Goal: Transaction & Acquisition: Subscribe to service/newsletter

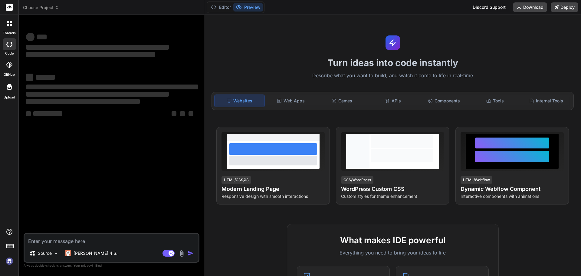
click at [185, 253] on img at bounding box center [181, 253] width 7 height 7
click at [50, 254] on p "Source" at bounding box center [45, 253] width 14 height 6
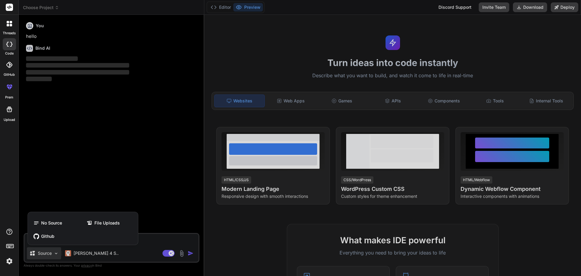
click at [88, 151] on div at bounding box center [290, 138] width 581 height 276
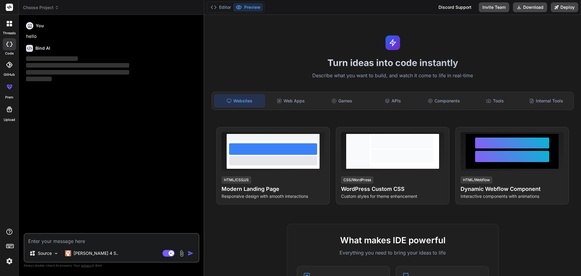
click at [7, 67] on icon at bounding box center [9, 65] width 6 height 6
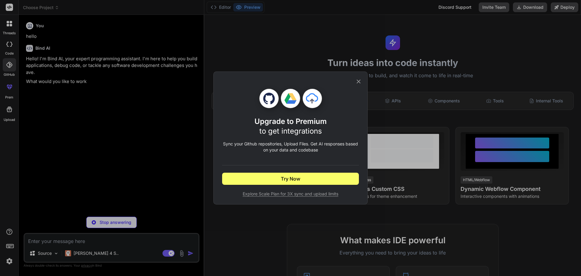
click at [357, 77] on div "Upgrade to Premium to get integrations Sync your Github repositories, Upload Fi…" at bounding box center [290, 138] width 137 height 132
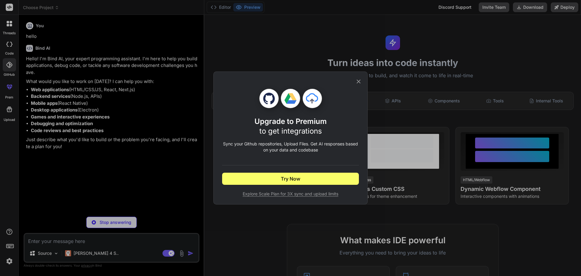
click at [355, 77] on div "Upgrade to Premium to get integrations Sync your Github repositories, Upload Fi…" at bounding box center [290, 138] width 137 height 132
click at [358, 78] on icon at bounding box center [358, 81] width 7 height 7
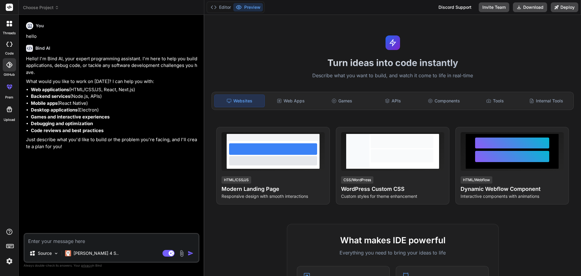
click at [184, 250] on img at bounding box center [181, 253] width 7 height 7
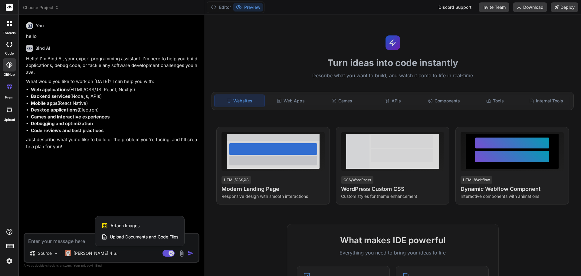
click at [143, 234] on span "Upload Documents and Code Files" at bounding box center [144, 237] width 68 height 6
type textarea "x"
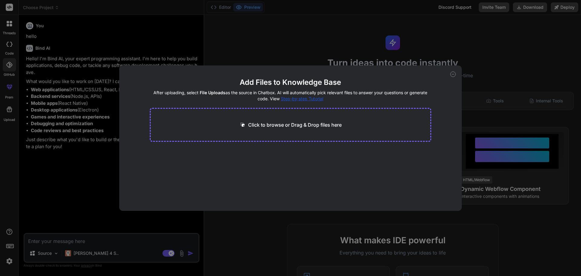
click at [300, 125] on p "Click to browse or Drag & Drop files here" at bounding box center [294, 124] width 93 height 7
type input "C:\fakepath\.gitignore"
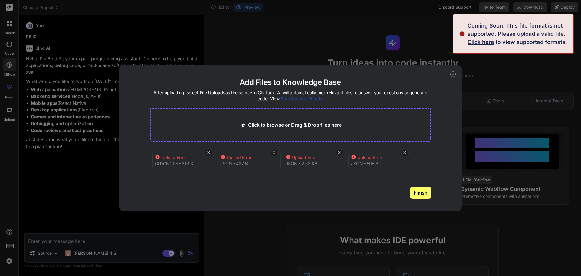
click at [133, 191] on div "Add Files to Knowledge Base After uploading, select File Uploads as the source …" at bounding box center [290, 137] width 343 height 145
click at [452, 75] on icon at bounding box center [452, 73] width 5 height 5
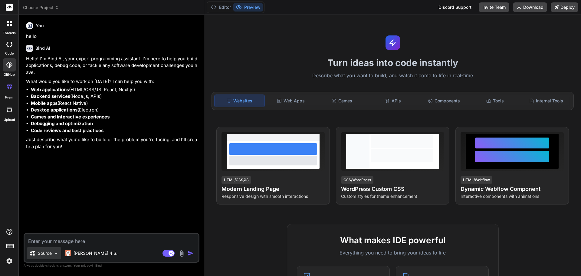
click at [52, 247] on div "Source" at bounding box center [44, 253] width 34 height 12
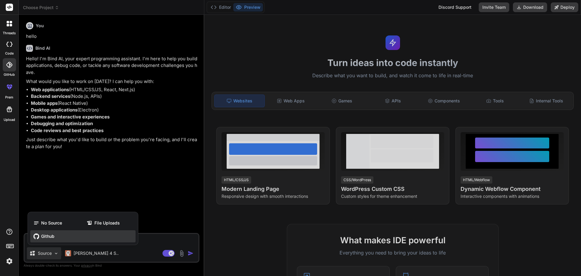
click at [55, 235] on div "Github" at bounding box center [82, 236] width 105 height 12
type textarea "x"
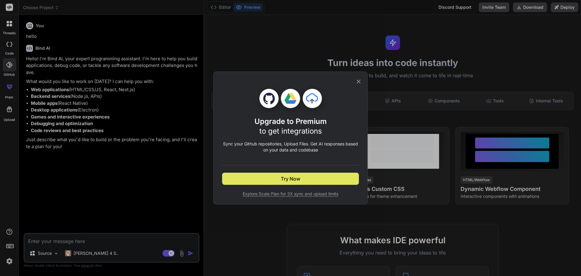
click at [259, 179] on button "Try Now" at bounding box center [290, 178] width 137 height 12
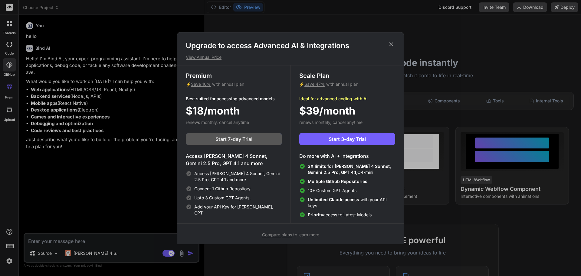
click at [258, 141] on button "Start 7-day Trial" at bounding box center [234, 139] width 96 height 12
click at [216, 155] on h4 "Access [PERSON_NAME] 4 Sonnet, Gemini 2.5 Pro, GPT 4.1 and more" at bounding box center [234, 159] width 96 height 15
click at [392, 44] on icon at bounding box center [391, 44] width 7 height 7
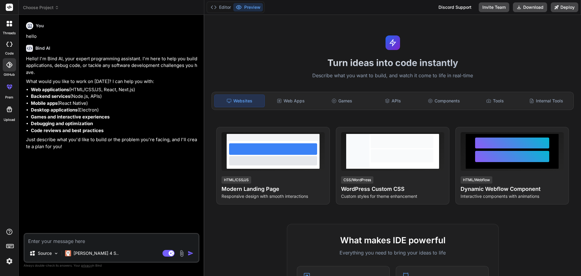
drag, startPoint x: 49, startPoint y: 244, endPoint x: 34, endPoint y: 273, distance: 33.0
drag, startPoint x: 34, startPoint y: 273, endPoint x: 2, endPoint y: 261, distance: 34.0
click at [2, 261] on div at bounding box center [9, 247] width 18 height 38
click at [7, 261] on img at bounding box center [9, 261] width 10 height 10
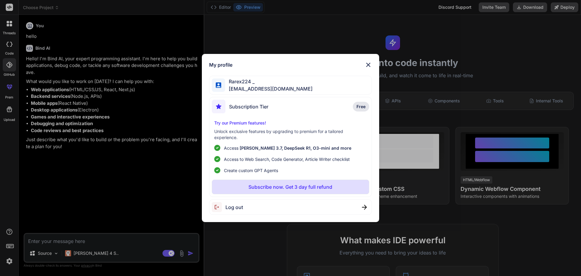
click at [310, 185] on p "Subscribe now. Get 3 day full refund" at bounding box center [290, 186] width 84 height 7
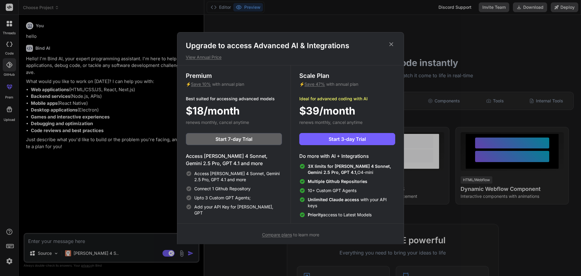
click at [240, 153] on h4 "Access [PERSON_NAME] 4 Sonnet, Gemini 2.5 Pro, GPT 4.1 and more" at bounding box center [234, 159] width 96 height 15
click at [258, 145] on button "Start 7-day Trial" at bounding box center [234, 139] width 96 height 12
click at [317, 138] on button "Start 3-day Trial" at bounding box center [347, 139] width 96 height 12
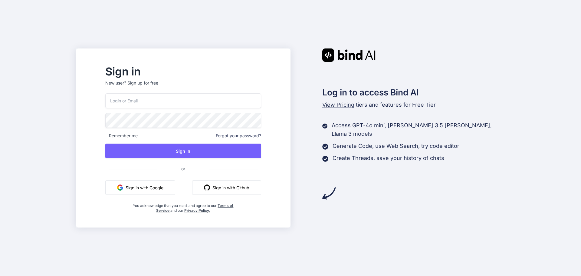
click at [169, 188] on button "Sign in with Google" at bounding box center [140, 187] width 70 height 15
click at [245, 195] on div "Remember me Forgot your password? Sign In or Sign in with Google Sign in with G…" at bounding box center [183, 152] width 156 height 119
click at [253, 192] on button "Sign in with Github" at bounding box center [226, 187] width 69 height 15
click at [239, 187] on button "Sign in with Github" at bounding box center [226, 187] width 69 height 15
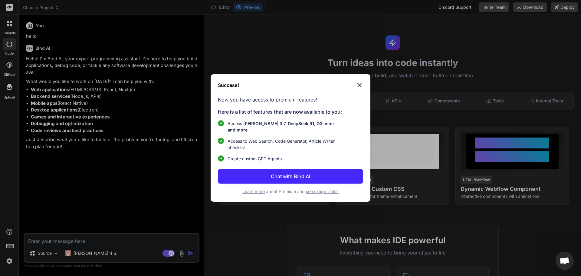
click at [360, 89] on img at bounding box center [359, 84] width 7 height 7
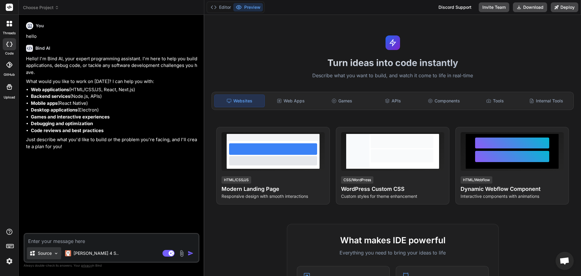
click at [36, 256] on div "Source" at bounding box center [40, 253] width 22 height 6
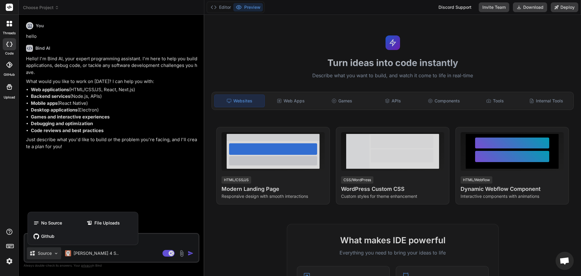
click at [14, 256] on div at bounding box center [9, 247] width 18 height 38
click at [9, 260] on img at bounding box center [9, 261] width 10 height 10
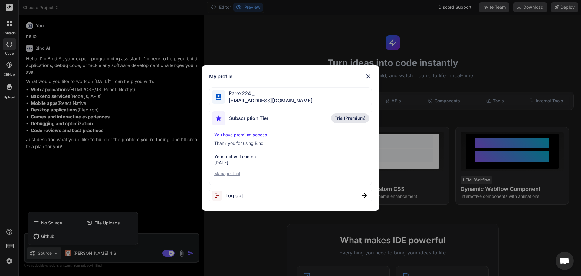
click at [355, 117] on span "Trial(Premium)" at bounding box center [350, 118] width 31 height 6
click at [237, 175] on p "Manage Trial" at bounding box center [290, 173] width 153 height 6
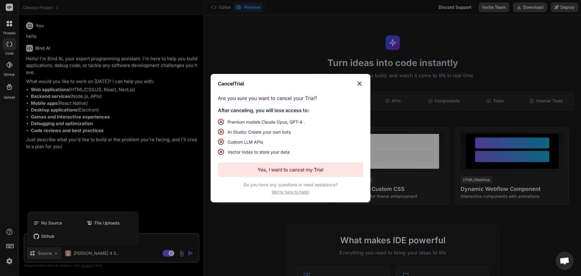
click at [310, 170] on p "Yes, I want to cancel my Trial" at bounding box center [290, 169] width 66 height 7
click at [336, 135] on ul "Premium models [PERSON_NAME] Opus, GPT-4 . AI Studio: Create your own bots Cust…" at bounding box center [279, 137] width 123 height 36
click at [168, 208] on div "Cancel Trial Are you sure you want to cancel your Trial? After canceling, you w…" at bounding box center [290, 138] width 581 height 276
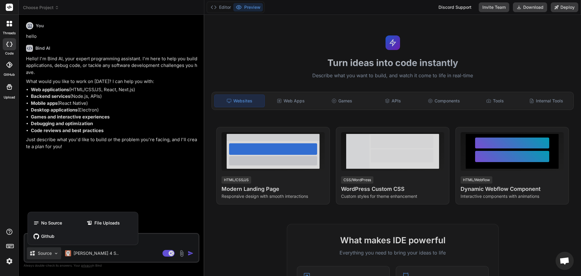
click at [207, 200] on div at bounding box center [290, 138] width 581 height 276
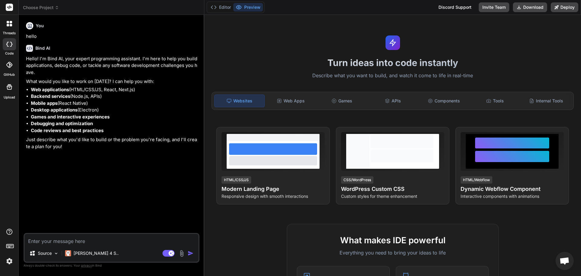
click at [8, 262] on img at bounding box center [9, 261] width 10 height 10
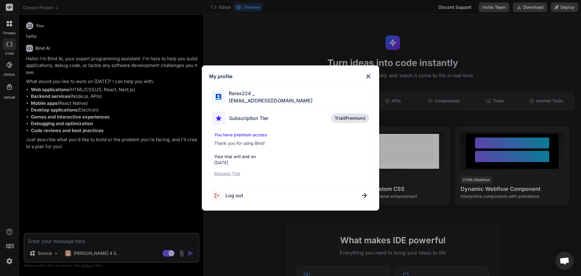
click at [233, 177] on div "Subscription Tier Trial(Premium) You have premium access Thank you for using Bi…" at bounding box center [290, 147] width 163 height 77
click at [233, 174] on p "Manage Trial" at bounding box center [290, 173] width 153 height 6
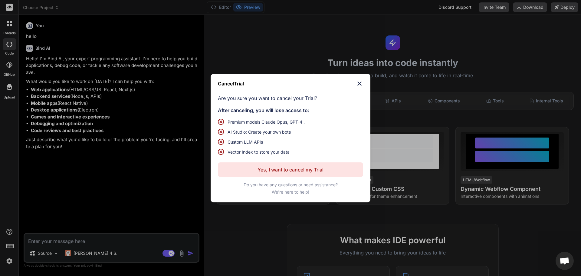
click at [299, 170] on p "Yes, I want to cancel my Trial" at bounding box center [290, 169] width 66 height 7
click at [361, 84] on img at bounding box center [359, 83] width 7 height 7
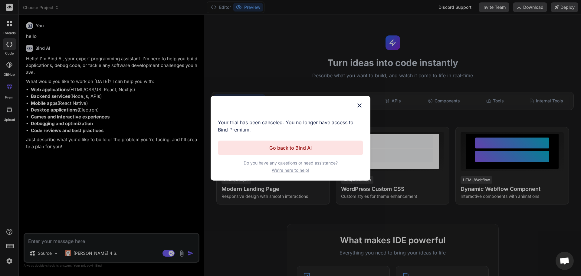
click at [330, 147] on button "Go back to Bind AI" at bounding box center [290, 147] width 145 height 15
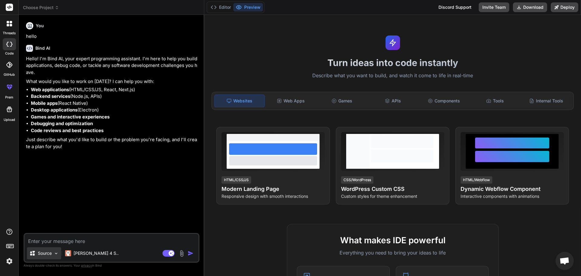
click at [56, 254] on img at bounding box center [56, 252] width 5 height 5
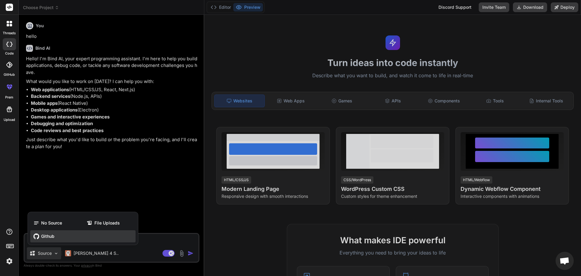
click at [64, 242] on div "Github" at bounding box center [82, 236] width 105 height 12
type textarea "x"
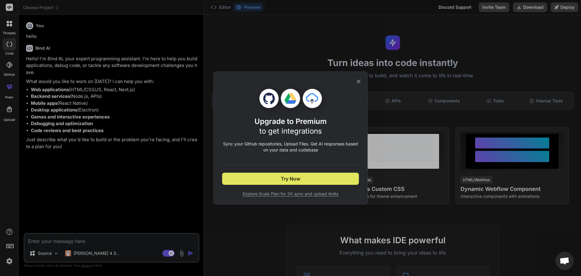
click at [276, 176] on button "Try Now" at bounding box center [290, 178] width 137 height 12
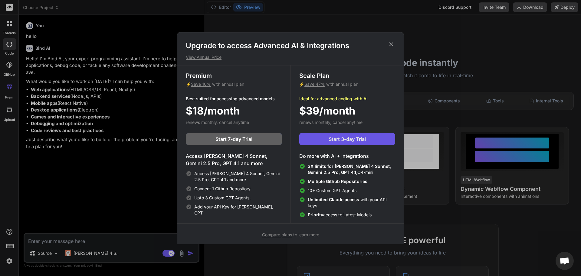
click at [358, 141] on span "Start 3-day Trial" at bounding box center [346, 138] width 37 height 7
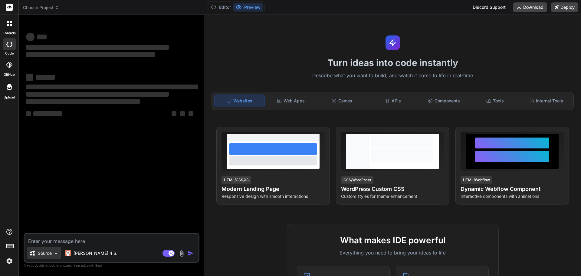
click at [56, 258] on div "Source" at bounding box center [44, 253] width 34 height 12
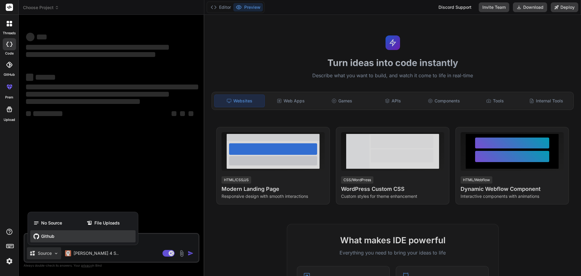
click at [59, 238] on div "Github" at bounding box center [82, 236] width 105 height 12
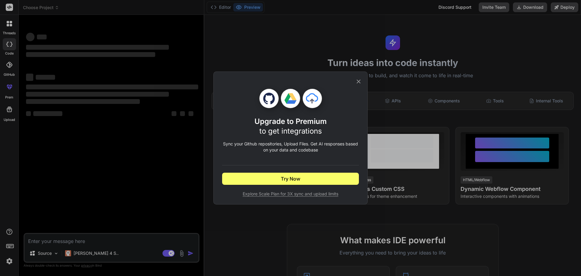
type textarea "x"
click at [241, 183] on button "Try Now" at bounding box center [290, 178] width 137 height 12
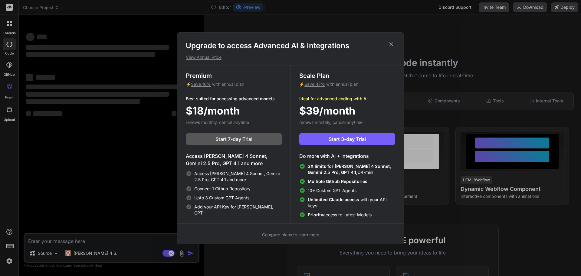
click at [229, 139] on span "Start 7-day Trial" at bounding box center [233, 138] width 37 height 7
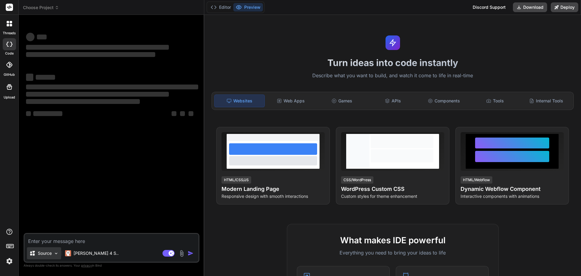
click at [47, 254] on p "Source" at bounding box center [45, 253] width 14 height 6
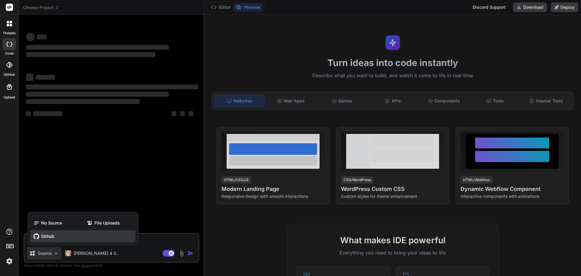
click at [47, 237] on span "Github" at bounding box center [47, 236] width 13 height 6
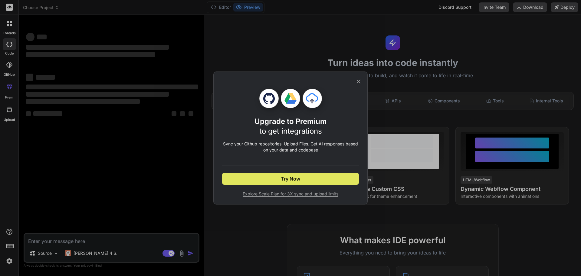
click at [286, 181] on span "Try Now" at bounding box center [290, 178] width 19 height 7
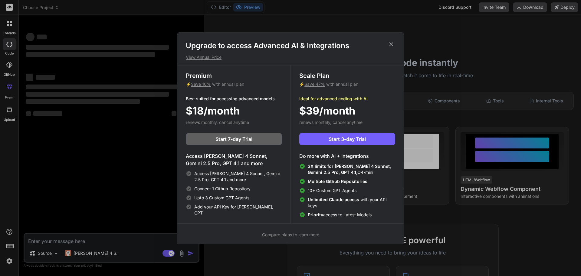
click at [389, 39] on div "Upgrade to access Advanced AI & Integrations View Annual Price Premium ⚡ Save 1…" at bounding box center [290, 139] width 227 height 214
click at [391, 44] on icon at bounding box center [391, 44] width 4 height 4
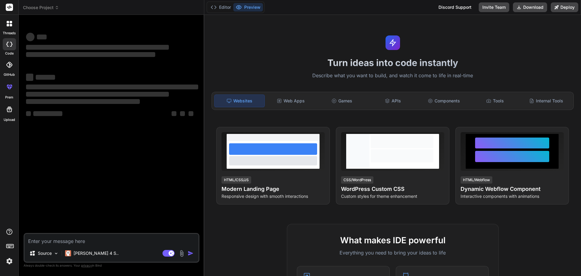
click at [9, 260] on img at bounding box center [9, 261] width 10 height 10
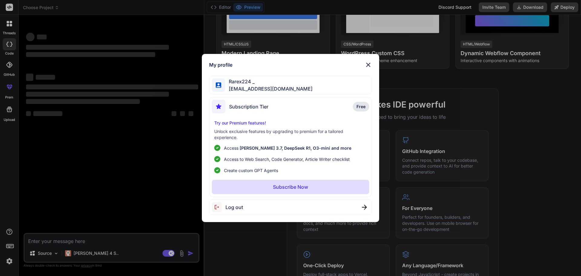
scroll to position [212, 0]
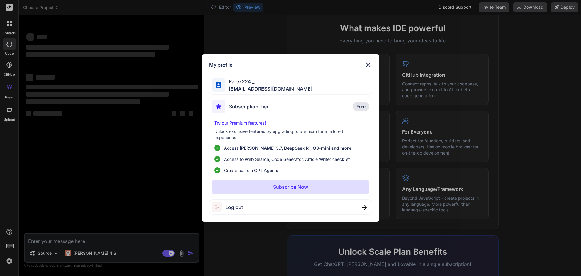
click at [367, 74] on div "My profile Rarex224 _ raduraresmarian10@gmail.com Subscription Tier Free Try ou…" at bounding box center [291, 138] width 178 height 168
click at [371, 65] on div "My profile Rarex224 _ raduraresmarian10@gmail.com Subscription Tier Free Try ou…" at bounding box center [291, 138] width 178 height 168
type textarea "x"
